Goal: Task Accomplishment & Management: Manage account settings

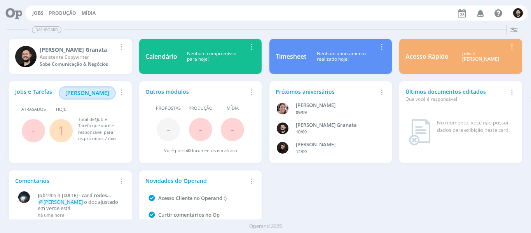
click at [89, 96] on span "[PERSON_NAME]" at bounding box center [87, 92] width 44 height 7
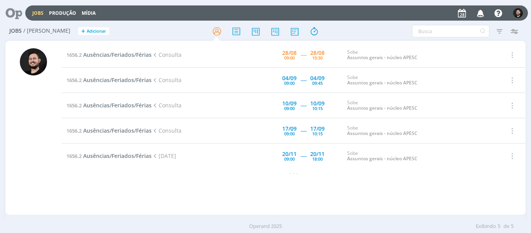
click at [52, 124] on div at bounding box center [33, 128] width 56 height 172
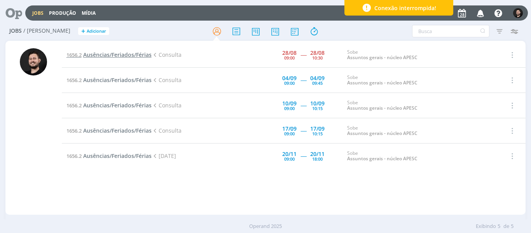
click at [117, 54] on span "Ausências/Feriados/Férias" at bounding box center [117, 54] width 68 height 7
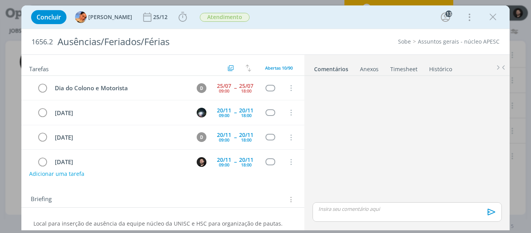
scroll to position [98, 0]
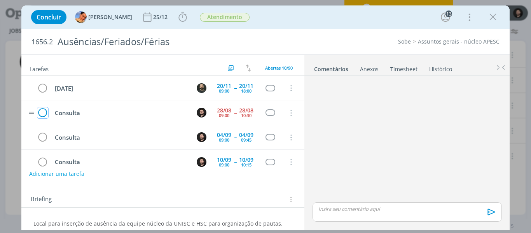
click at [42, 112] on icon "dialog" at bounding box center [42, 113] width 11 height 12
click at [493, 18] on icon "dialog" at bounding box center [493, 17] width 12 height 12
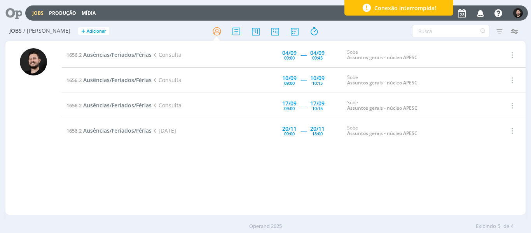
click at [33, 168] on div at bounding box center [33, 131] width 27 height 166
click at [180, 170] on div "1656.2 Ausências/Feriados/Férias Consulta [DATE] 09:00 ----- [DATE] 09:45 Sobe …" at bounding box center [294, 127] width 464 height 170
click at [85, 164] on div "1656.2 Ausências/Feriados/Férias Consulta [DATE] 09:00 ----- [DATE] 09:45 Sobe …" at bounding box center [294, 127] width 464 height 170
click at [36, 173] on div at bounding box center [33, 131] width 27 height 166
click at [41, 169] on div at bounding box center [33, 131] width 27 height 166
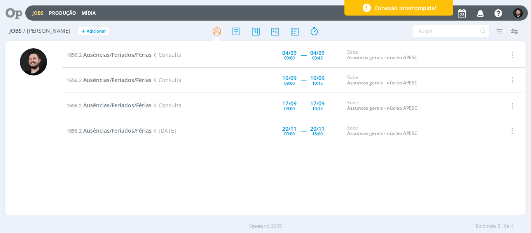
click at [33, 150] on div at bounding box center [33, 131] width 27 height 166
click at [45, 143] on div at bounding box center [33, 131] width 27 height 166
drag, startPoint x: 45, startPoint y: 143, endPoint x: 52, endPoint y: 143, distance: 6.6
click at [45, 143] on div at bounding box center [33, 131] width 27 height 166
click at [47, 144] on div at bounding box center [33, 128] width 56 height 172
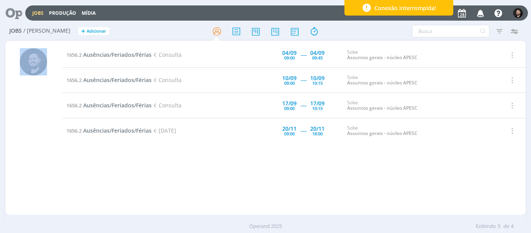
click at [17, 147] on div at bounding box center [33, 128] width 56 height 172
click at [29, 127] on div at bounding box center [33, 131] width 27 height 166
click at [34, 125] on div at bounding box center [33, 131] width 27 height 166
click at [30, 157] on div at bounding box center [33, 131] width 27 height 166
